Goal: Check status: Check status

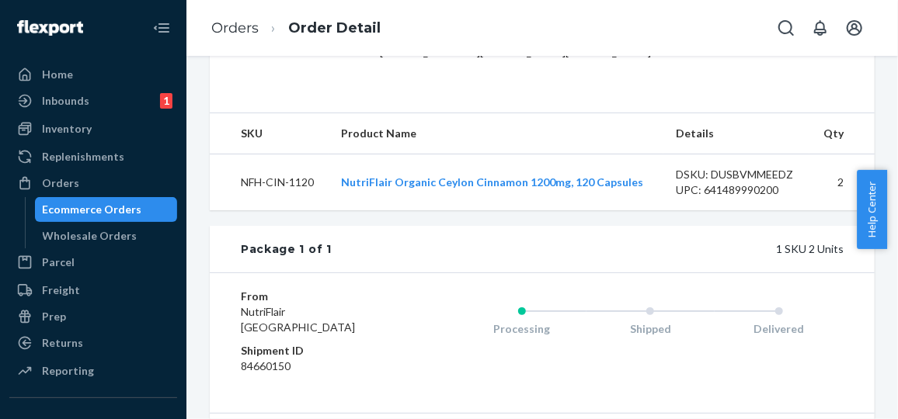
scroll to position [450, 0]
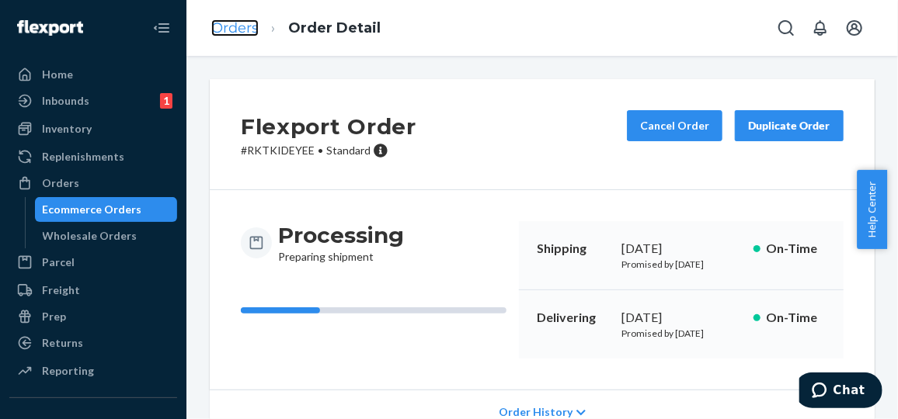
click at [235, 30] on link "Orders" at bounding box center [234, 27] width 47 height 17
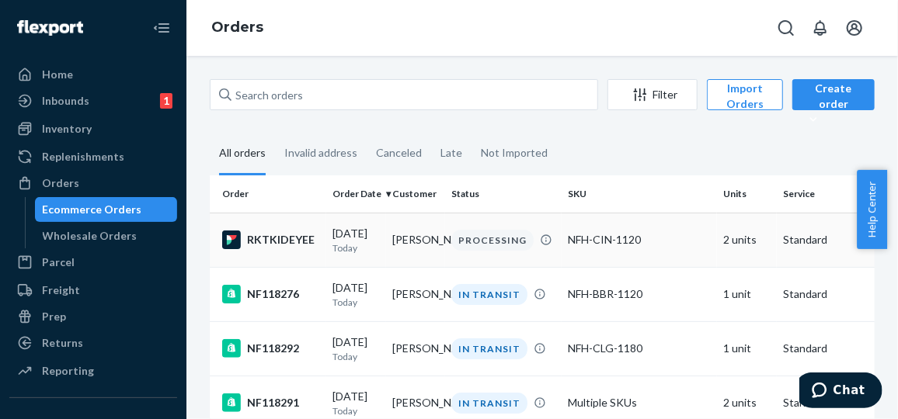
click at [273, 235] on div "RKTKIDEYEE" at bounding box center [271, 240] width 98 height 19
